Goal: Task Accomplishment & Management: Use online tool/utility

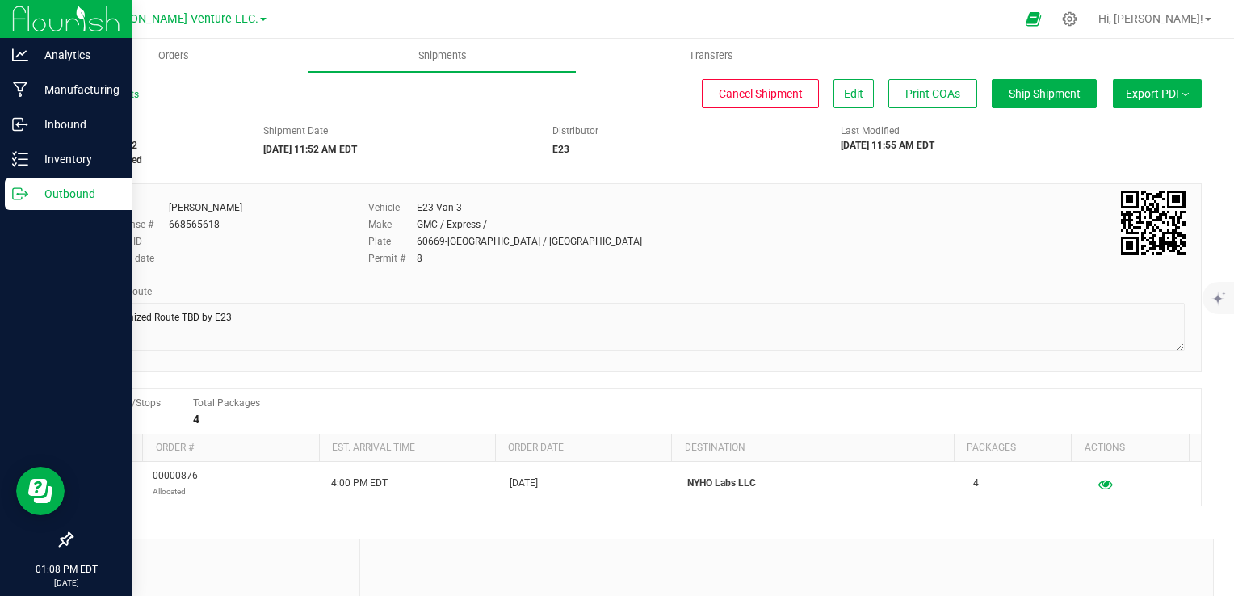
click at [28, 200] on p "Outbound" at bounding box center [76, 193] width 97 height 19
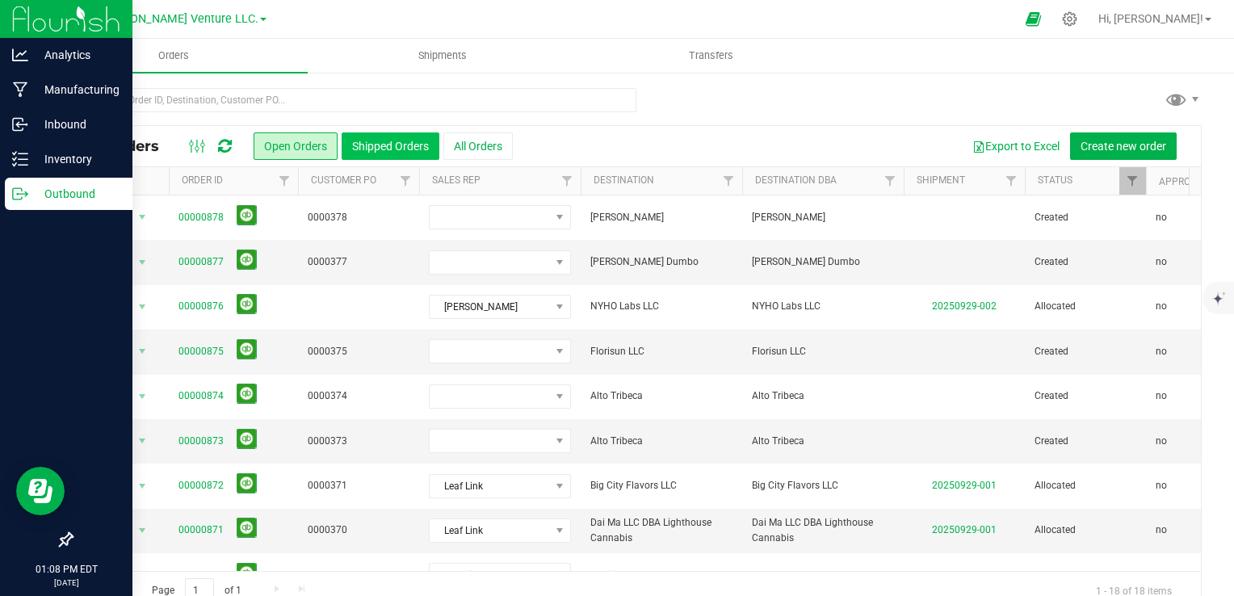
click at [356, 145] on button "Shipped Orders" at bounding box center [391, 145] width 98 height 27
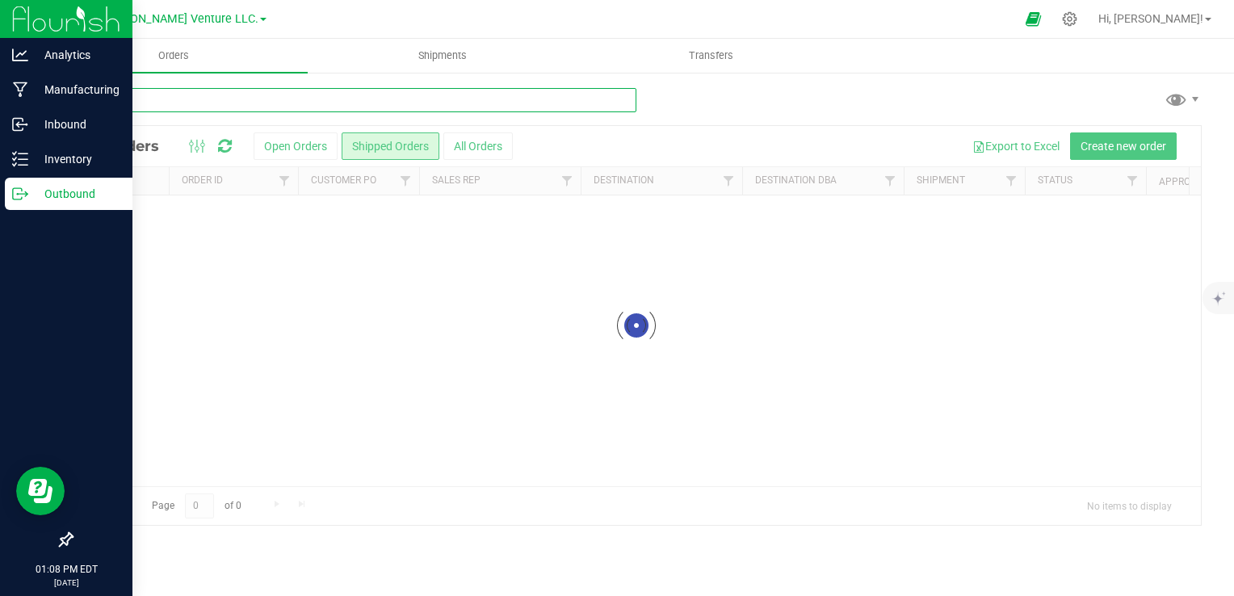
click at [344, 98] on input "text" at bounding box center [353, 100] width 565 height 24
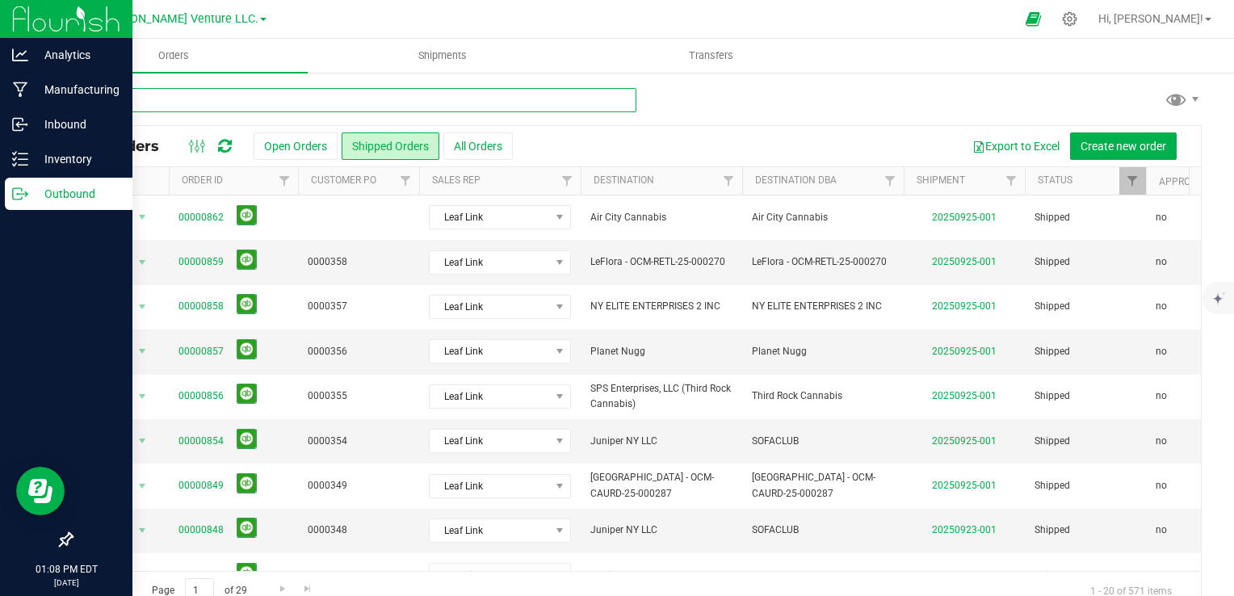
type input "trend"
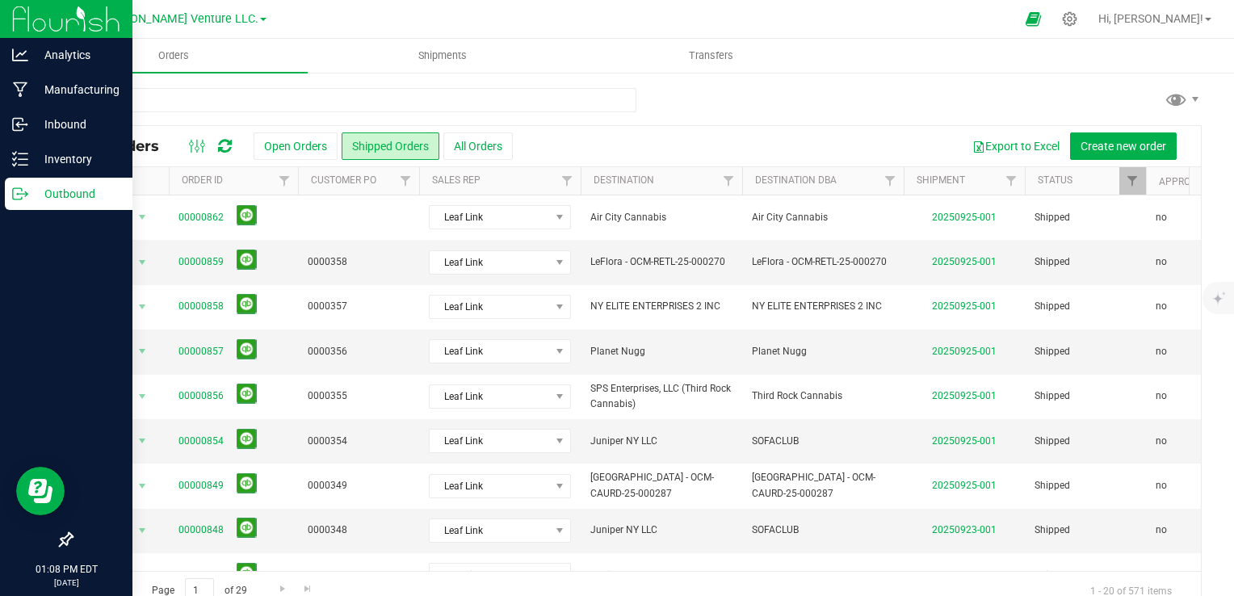
click at [687, 99] on div "trend" at bounding box center [636, 106] width 1131 height 37
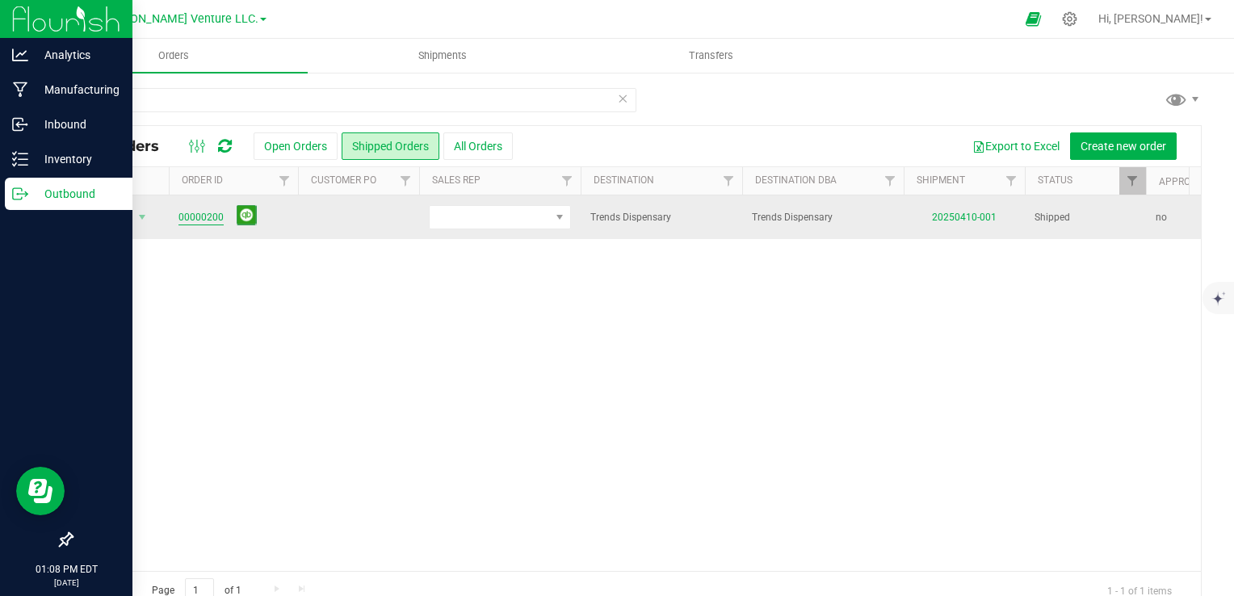
click at [192, 217] on link "00000200" at bounding box center [201, 217] width 45 height 15
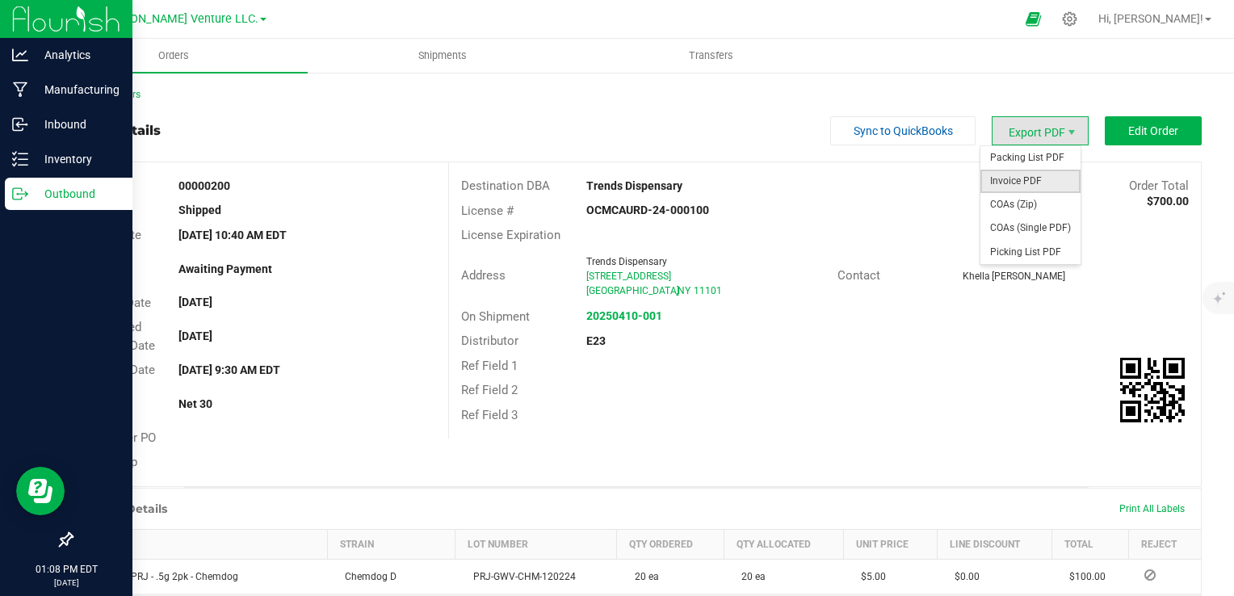
click at [1031, 174] on span "Invoice PDF" at bounding box center [1031, 181] width 100 height 23
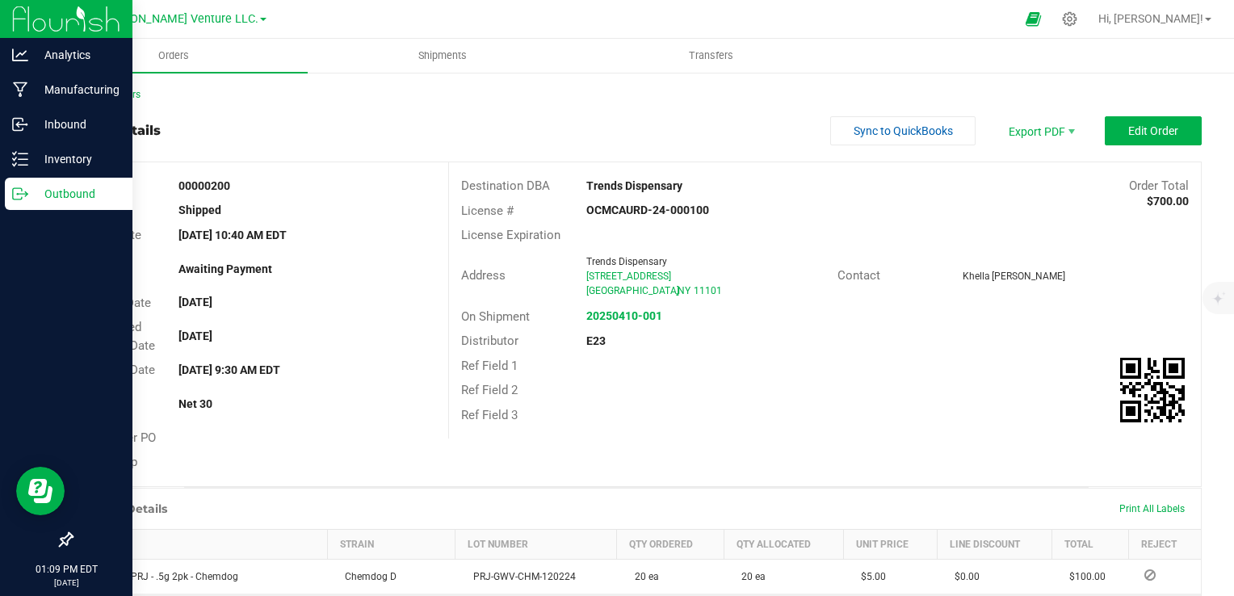
click at [679, 448] on div "Order # 00000200 Status Shipped Order Date [DATE] 10:40 AM EDT Payment Status A…" at bounding box center [636, 324] width 1129 height 324
click at [795, 379] on div "Ref Field 2" at bounding box center [825, 390] width 752 height 25
click at [688, 475] on div "Order # 00000200 Status Shipped Order Date [DATE] 10:40 AM EDT Payment Status A…" at bounding box center [636, 324] width 1129 height 324
click at [34, 160] on p "Inventory" at bounding box center [76, 158] width 97 height 19
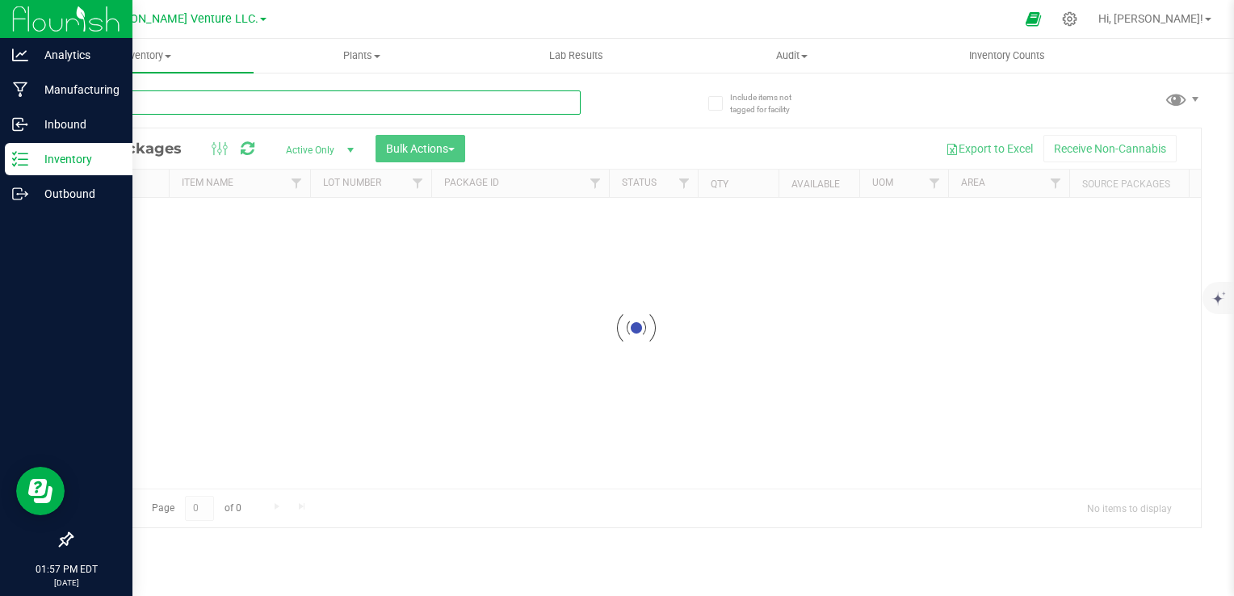
click at [224, 106] on input "text" at bounding box center [326, 102] width 510 height 24
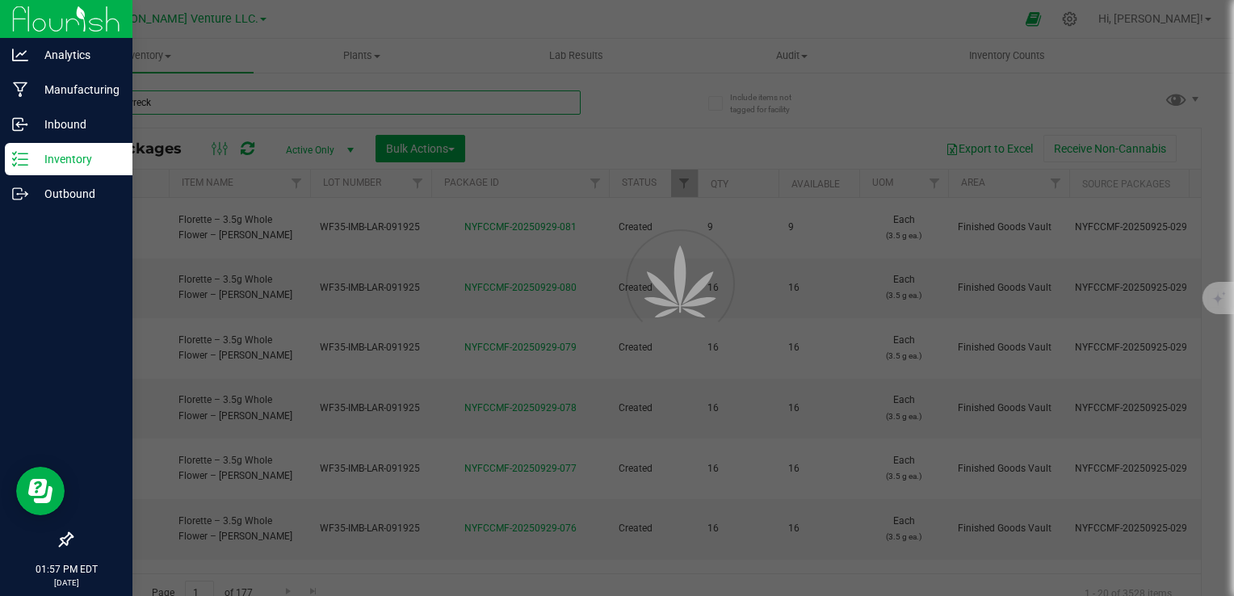
type input "purple wreck"
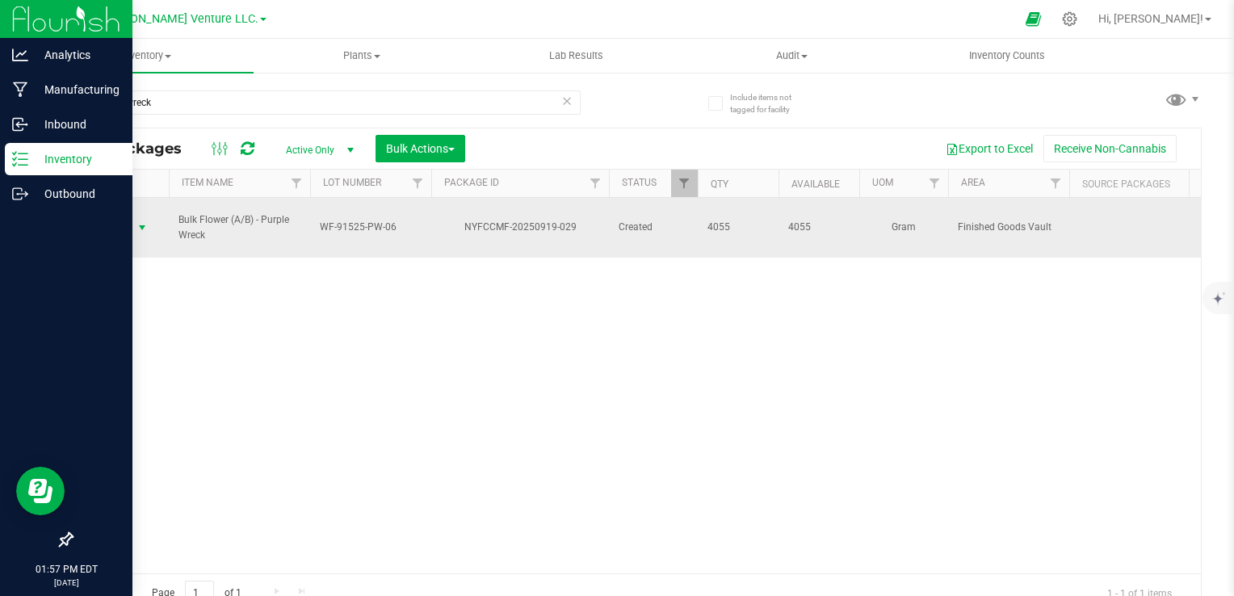
click at [130, 221] on span "Action" at bounding box center [110, 227] width 44 height 23
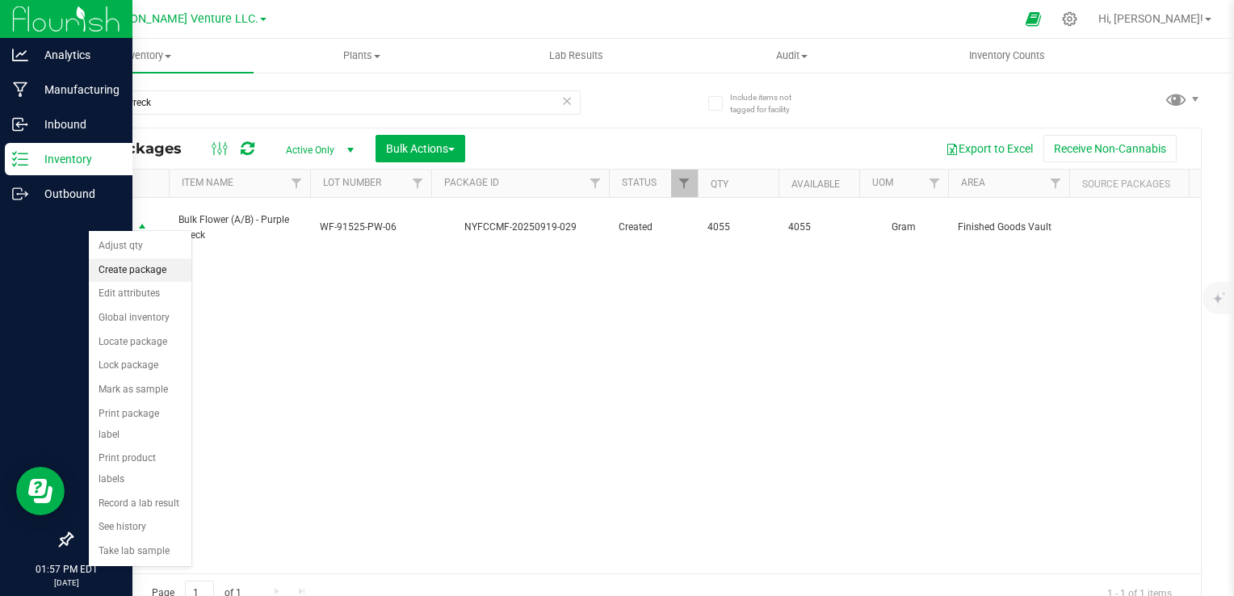
click at [157, 268] on li "Create package" at bounding box center [140, 271] width 103 height 24
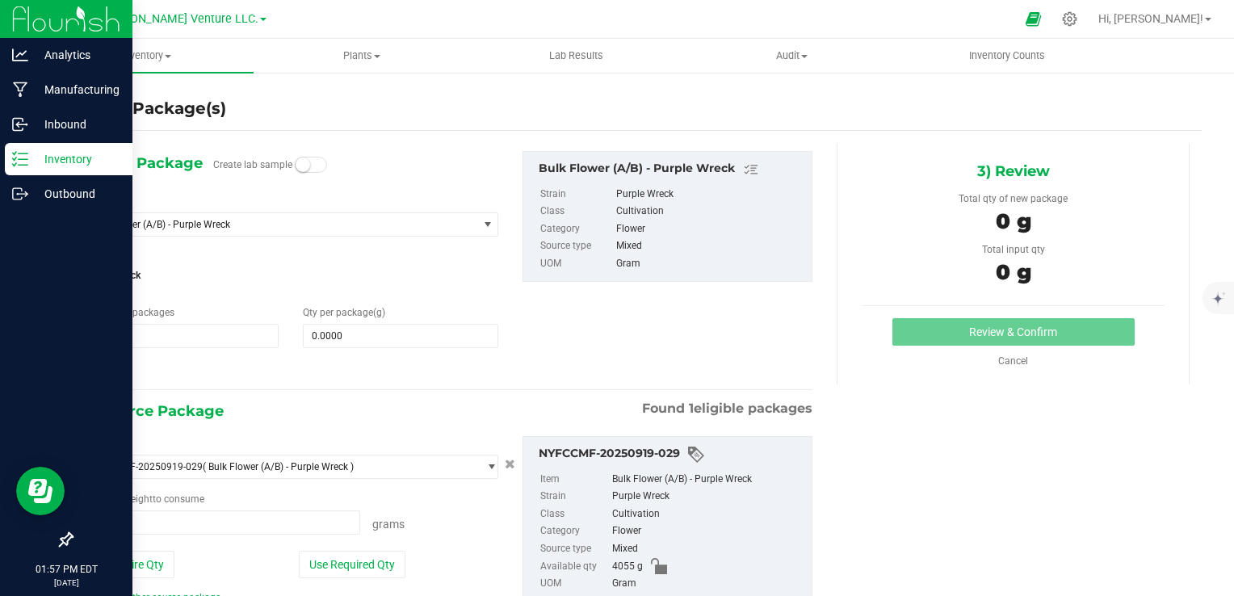
type input "0.0000 g"
